Goal: Find specific page/section: Find specific page/section

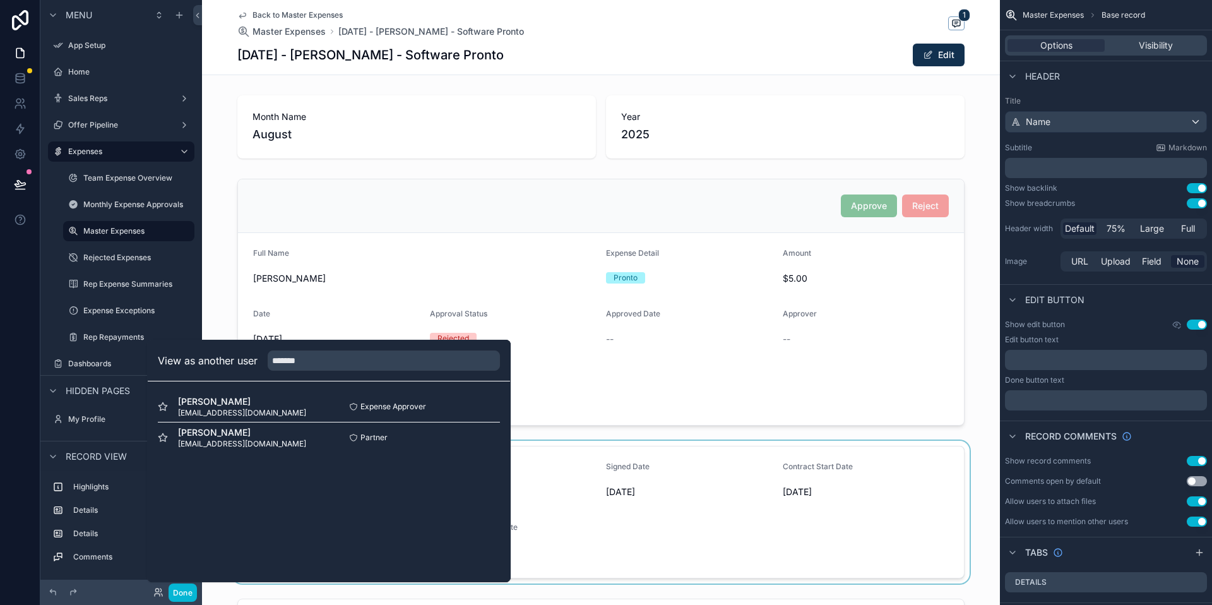
scroll to position [251, 0]
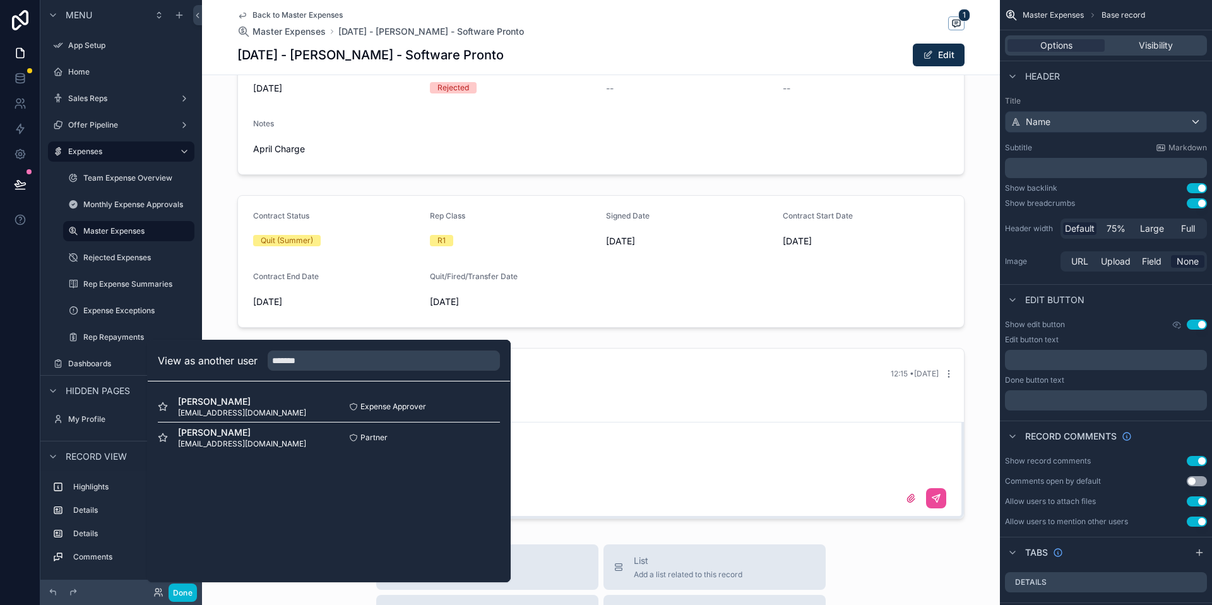
click at [311, 18] on span "Back to Master Expenses" at bounding box center [298, 15] width 90 height 10
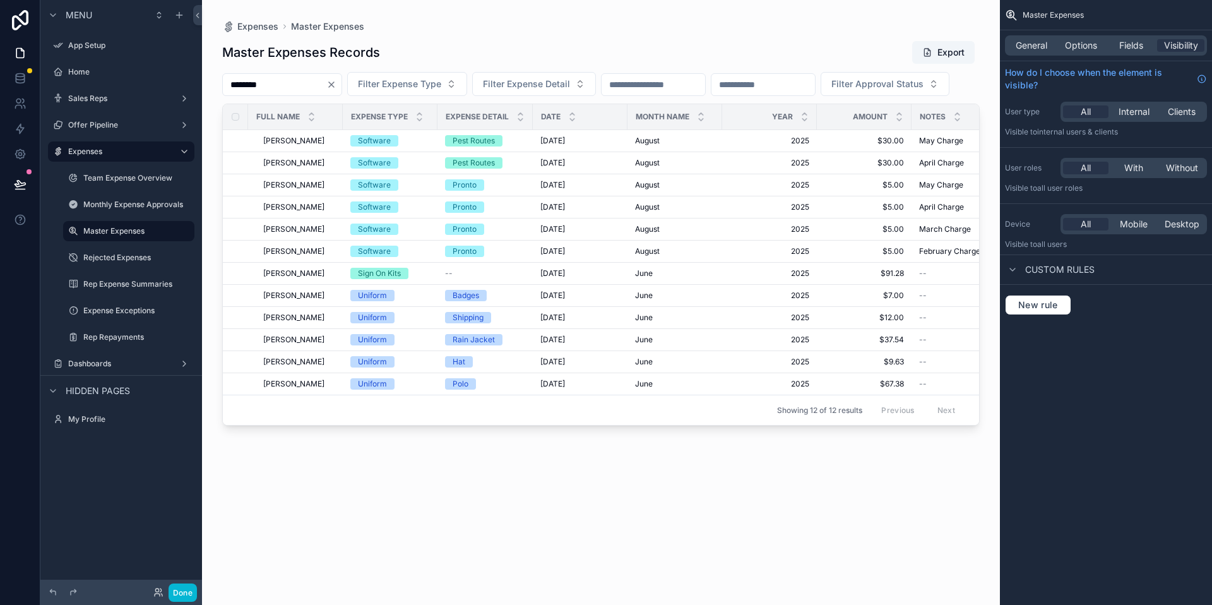
click at [334, 85] on icon "Clear" at bounding box center [331, 84] width 5 height 5
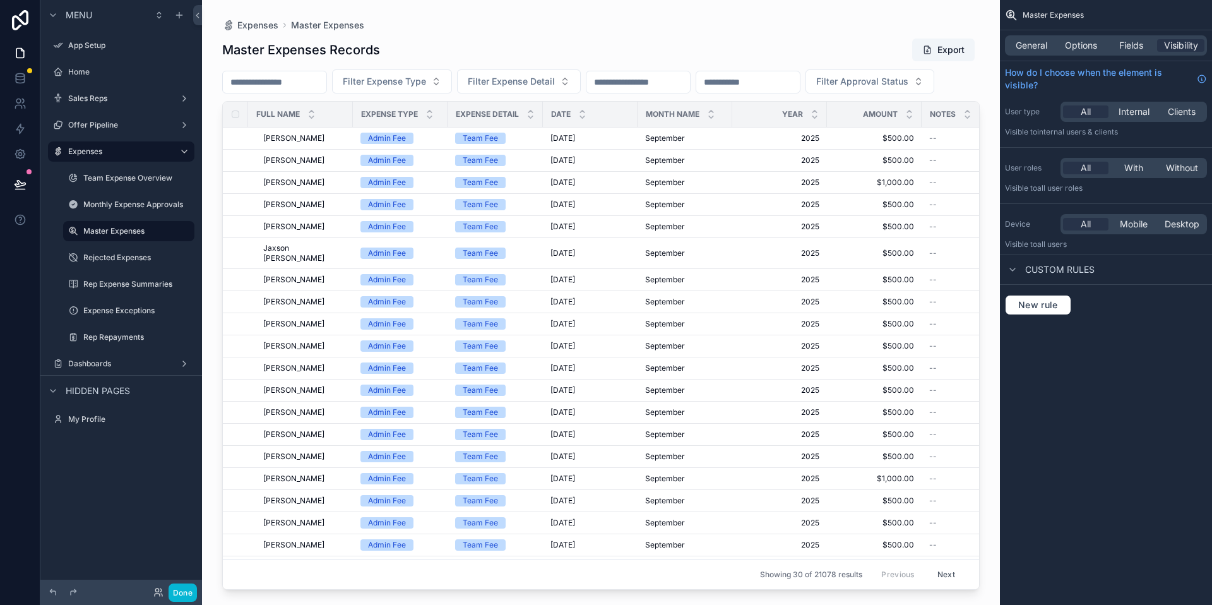
click at [150, 594] on div "Done" at bounding box center [171, 592] width 51 height 18
click at [157, 596] on icon at bounding box center [158, 592] width 10 height 10
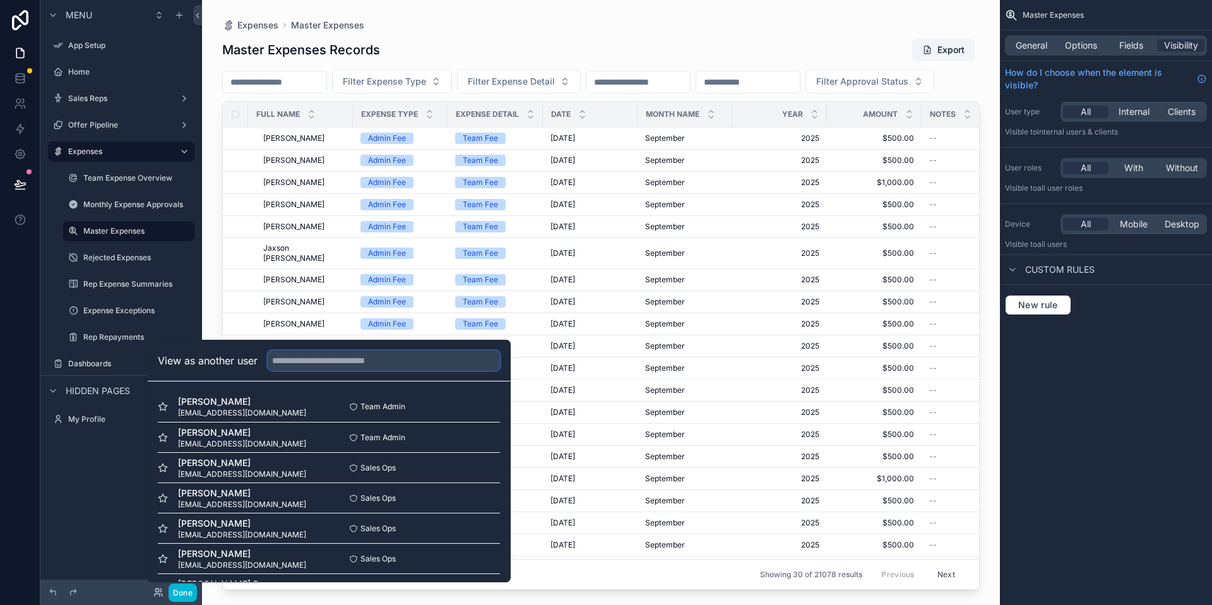
click at [308, 369] on input "text" at bounding box center [384, 360] width 232 height 20
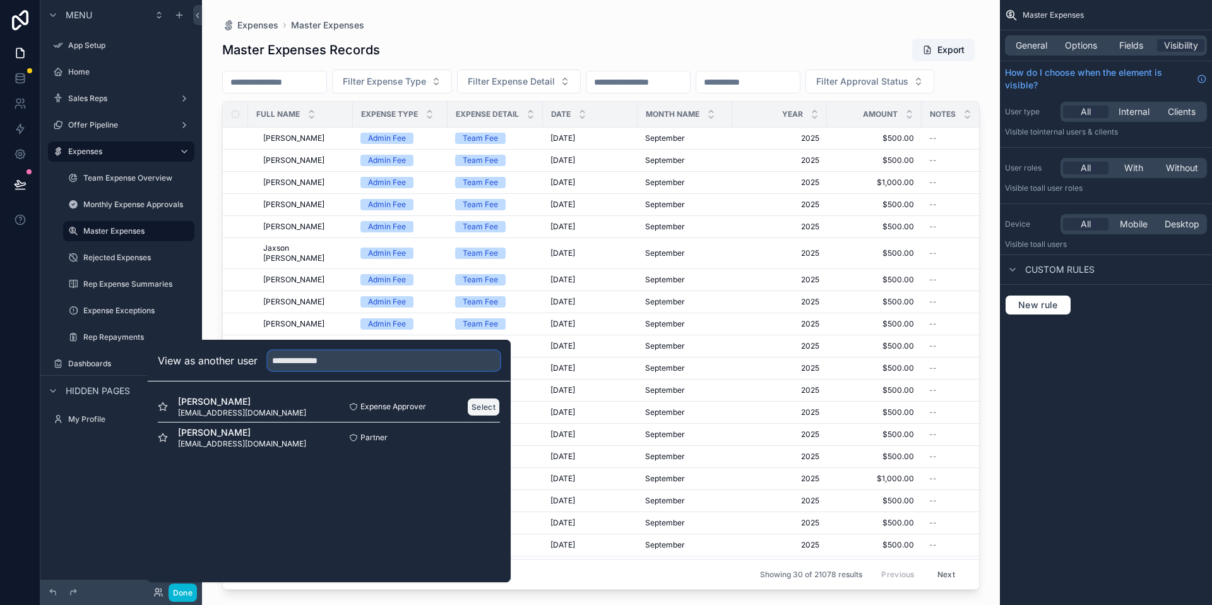
type input "**********"
click at [486, 407] on button "Select" at bounding box center [483, 407] width 33 height 18
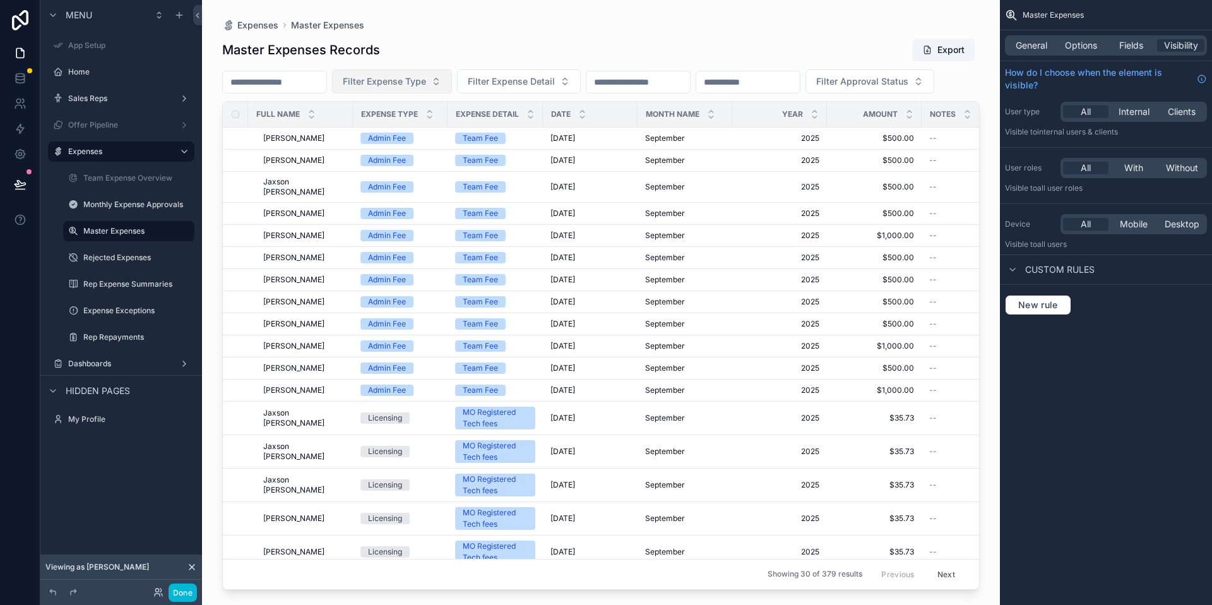
click at [452, 90] on button "Filter Expense Type" at bounding box center [392, 81] width 120 height 24
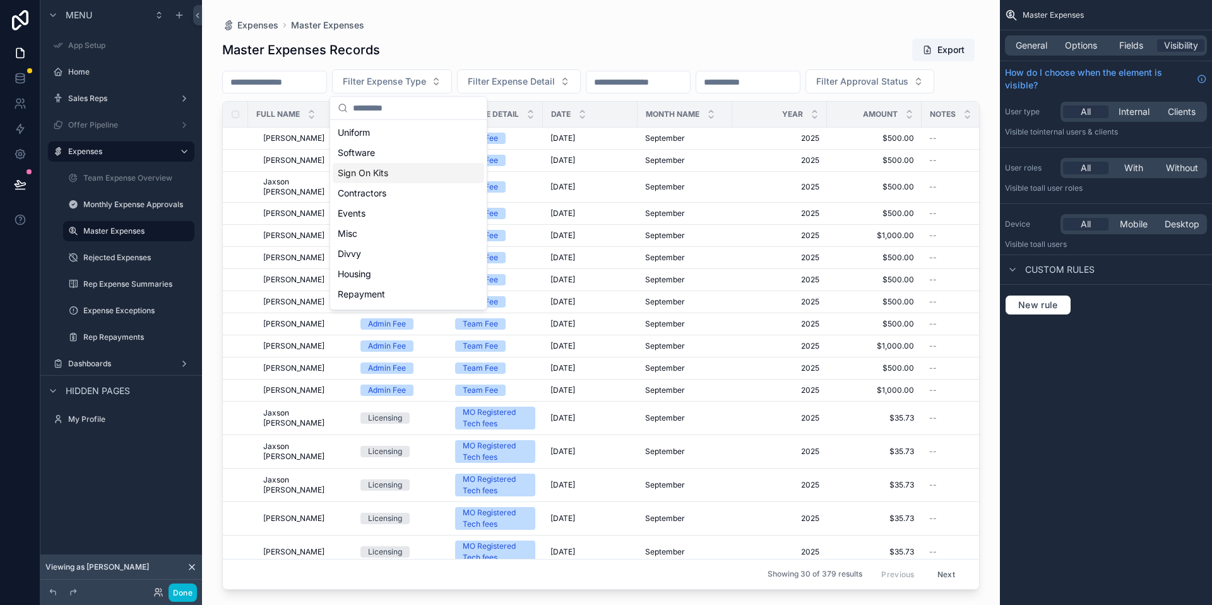
click at [399, 174] on div "Sign On Kits" at bounding box center [409, 173] width 152 height 20
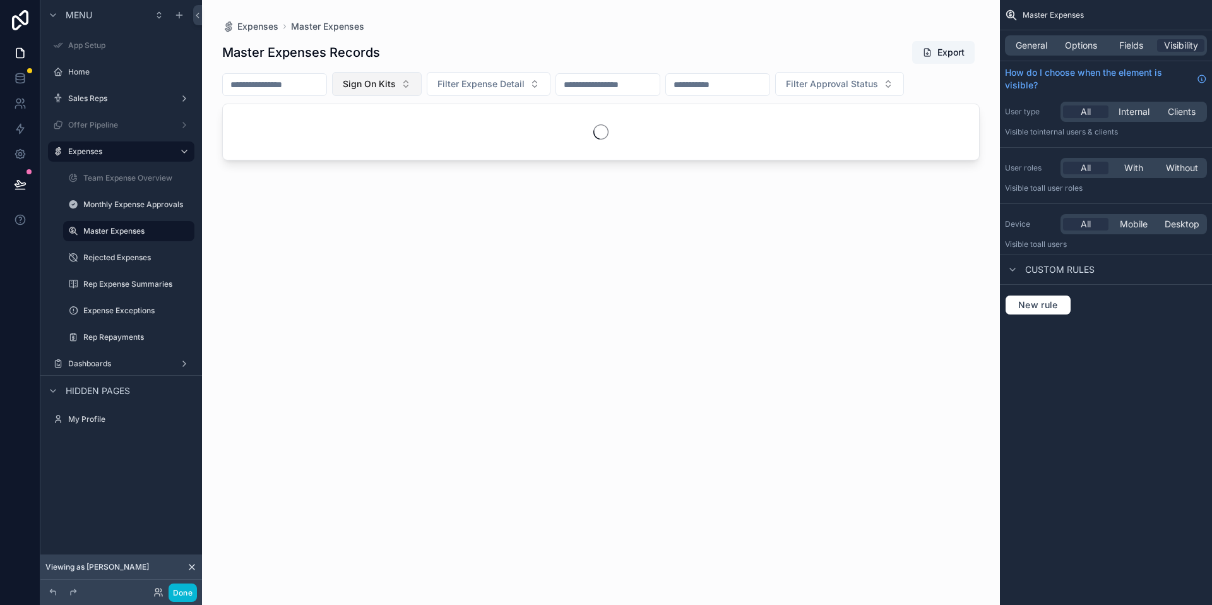
click at [375, 75] on button "Sign On Kits" at bounding box center [377, 84] width 90 height 24
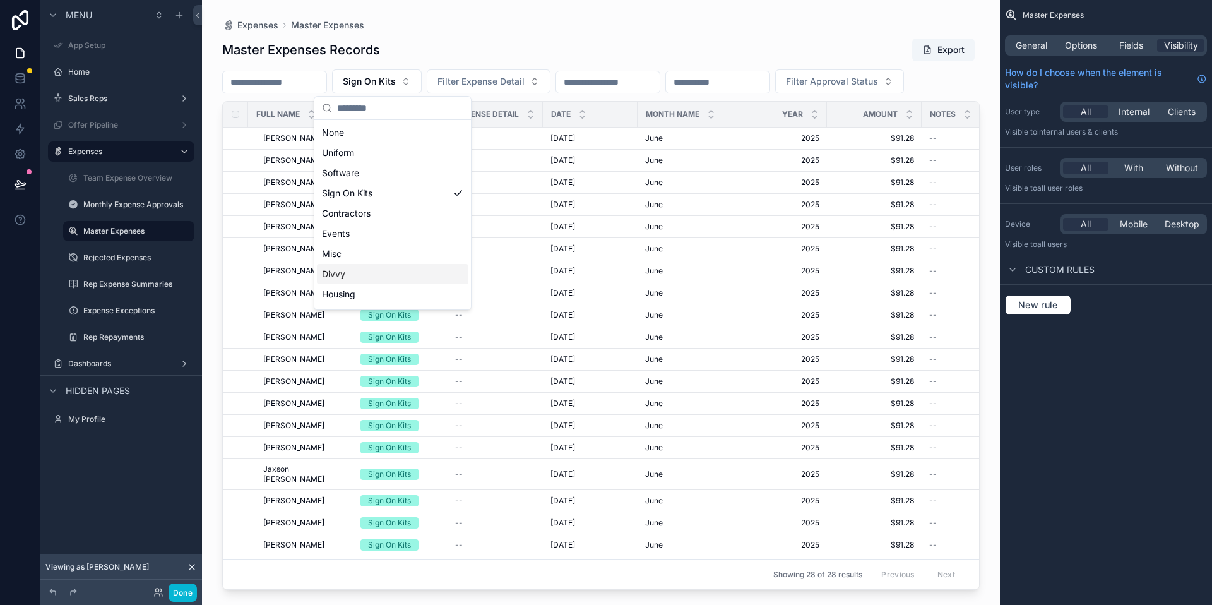
scroll to position [78, 0]
click at [367, 275] on div "Admin Fee" at bounding box center [393, 276] width 152 height 20
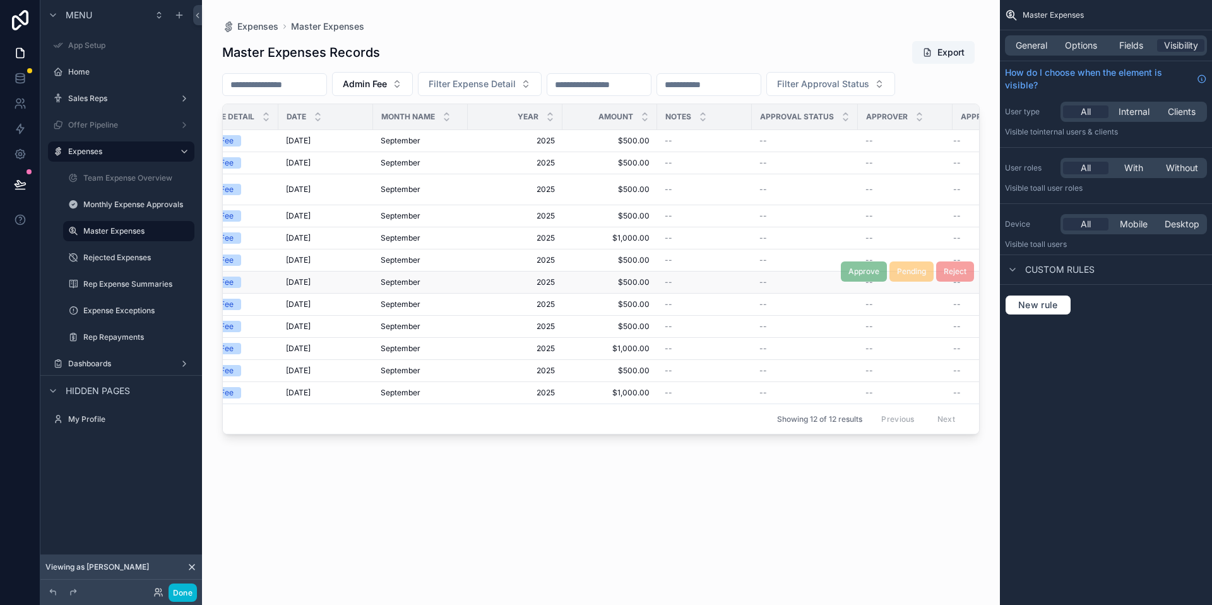
scroll to position [0, 333]
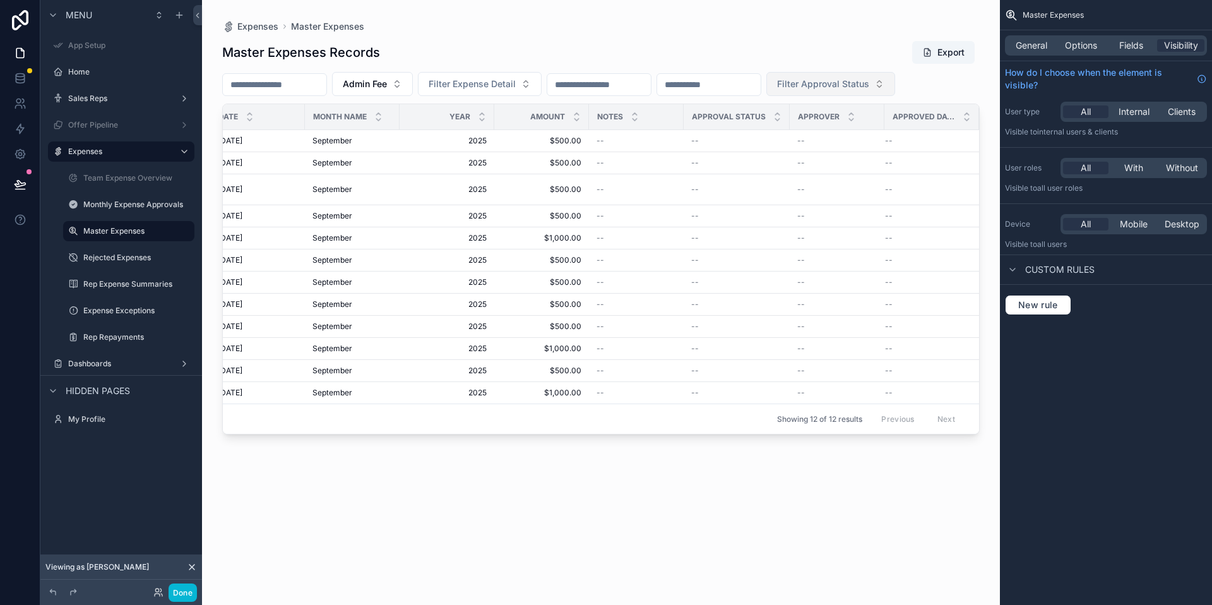
click at [849, 88] on span "Filter Approval Status" at bounding box center [823, 84] width 92 height 13
click at [820, 139] on div "Not Reviewed" at bounding box center [879, 135] width 152 height 20
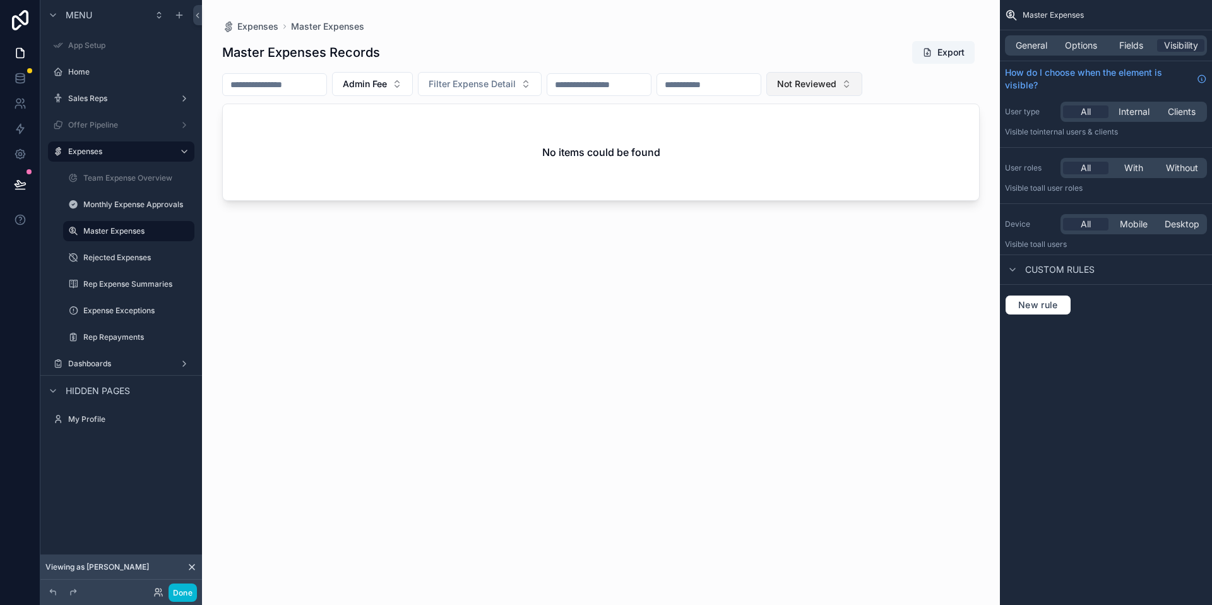
click at [826, 92] on button "Not Reviewed" at bounding box center [815, 84] width 96 height 24
click at [820, 141] on div "None" at bounding box center [863, 135] width 152 height 20
